Goal: Task Accomplishment & Management: Manage account settings

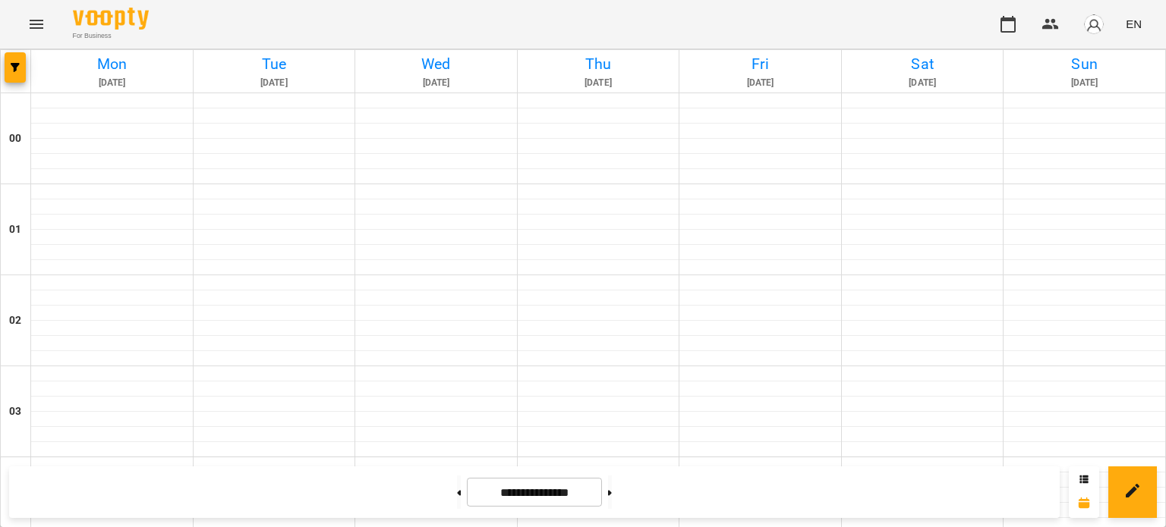
scroll to position [983, 0]
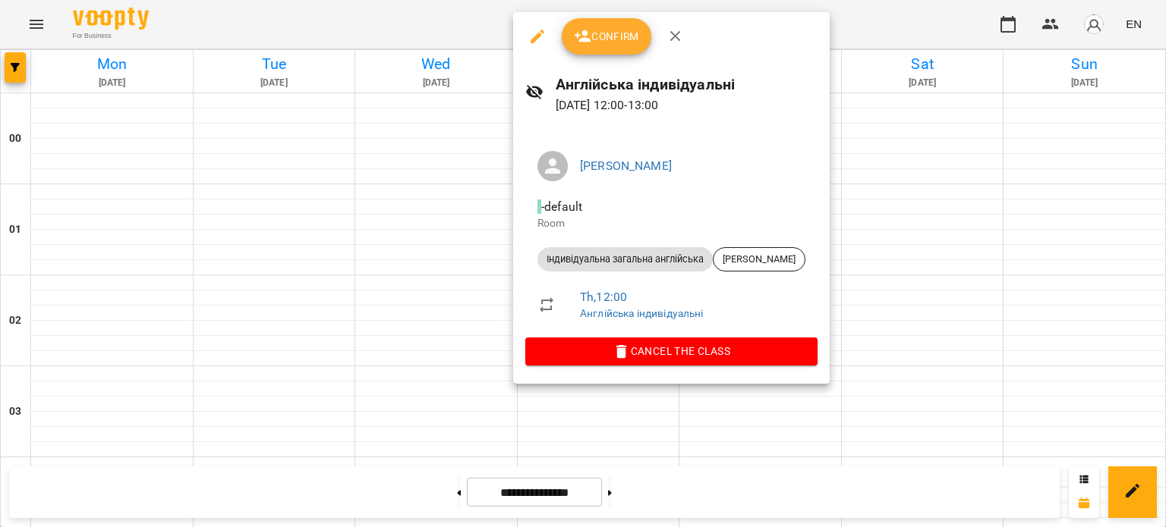
click at [586, 45] on icon "button" at bounding box center [583, 36] width 18 height 18
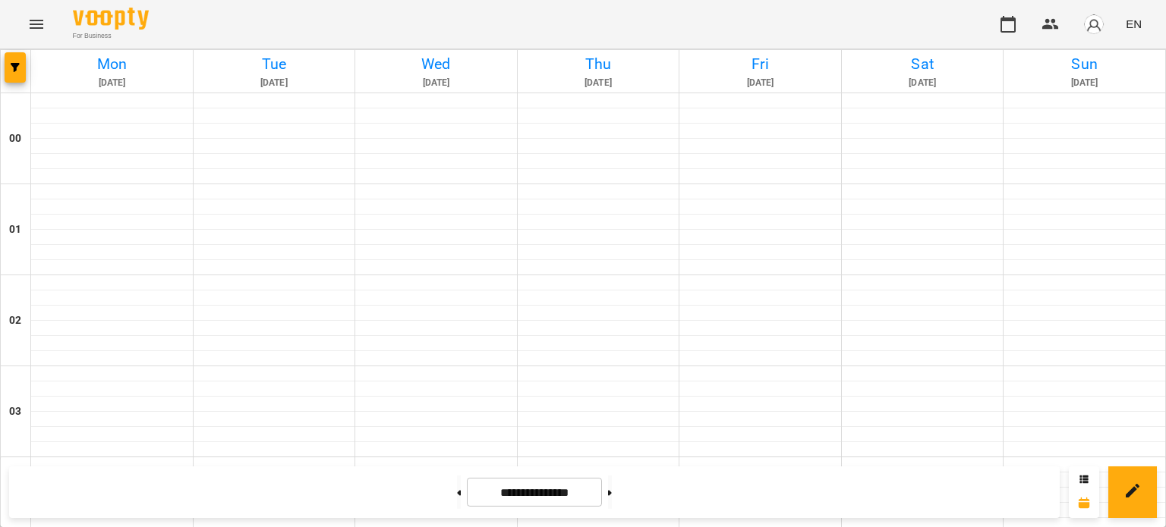
scroll to position [1405, 0]
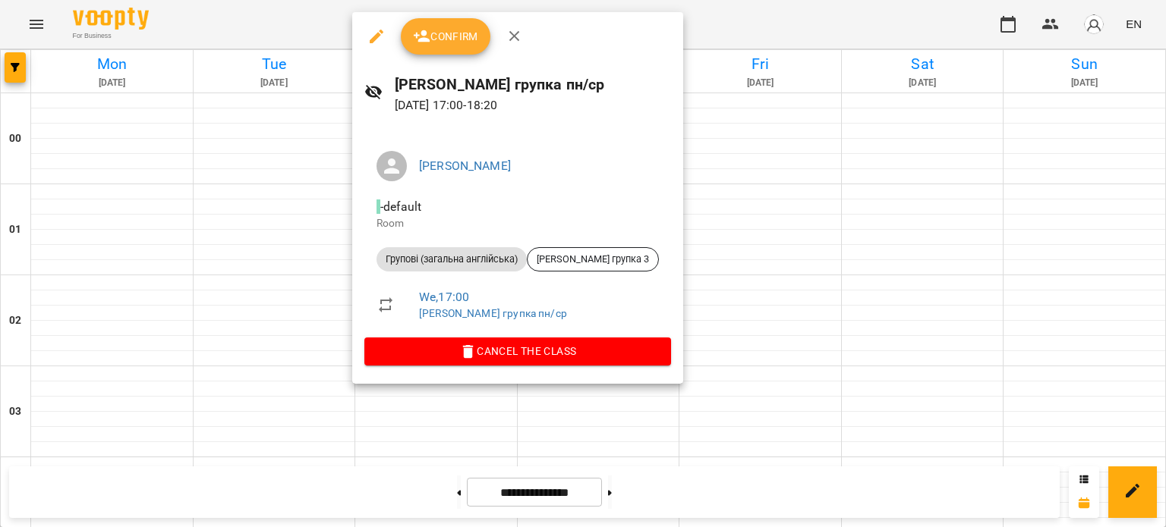
click at [606, 272] on li "Групові (загальна англійська) [PERSON_NAME] групка 3" at bounding box center [517, 259] width 307 height 36
click at [600, 263] on span "[PERSON_NAME] групка 3" at bounding box center [592, 260] width 131 height 14
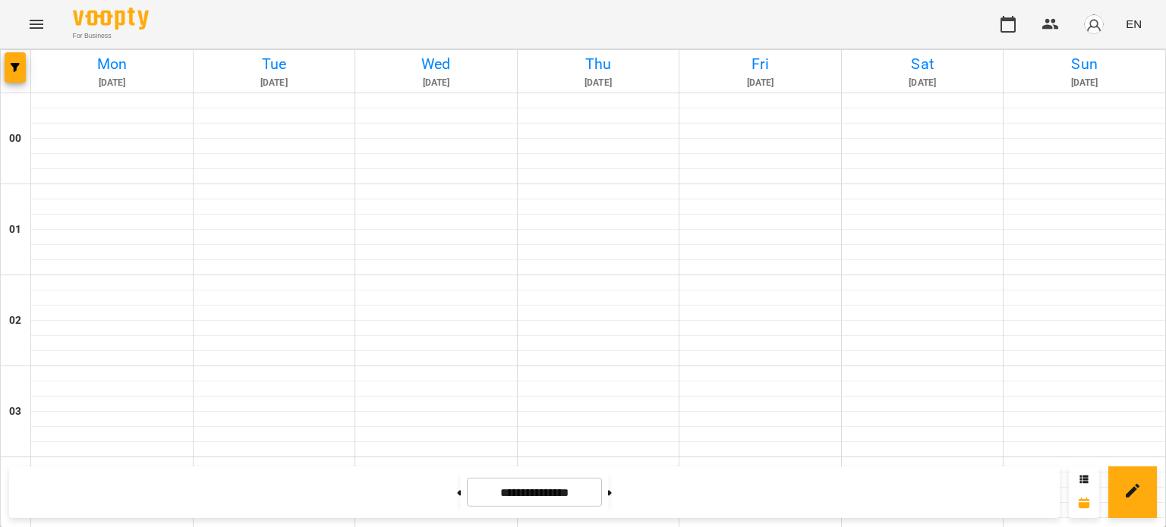
scroll to position [1418, 0]
